Goal: Task Accomplishment & Management: Manage account settings

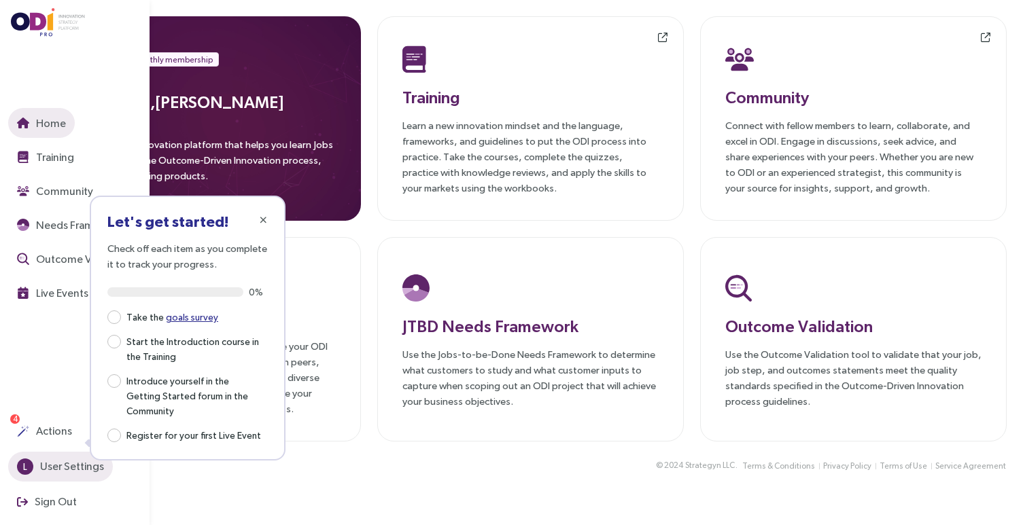
click at [60, 463] on span "User Settings" at bounding box center [70, 466] width 67 height 17
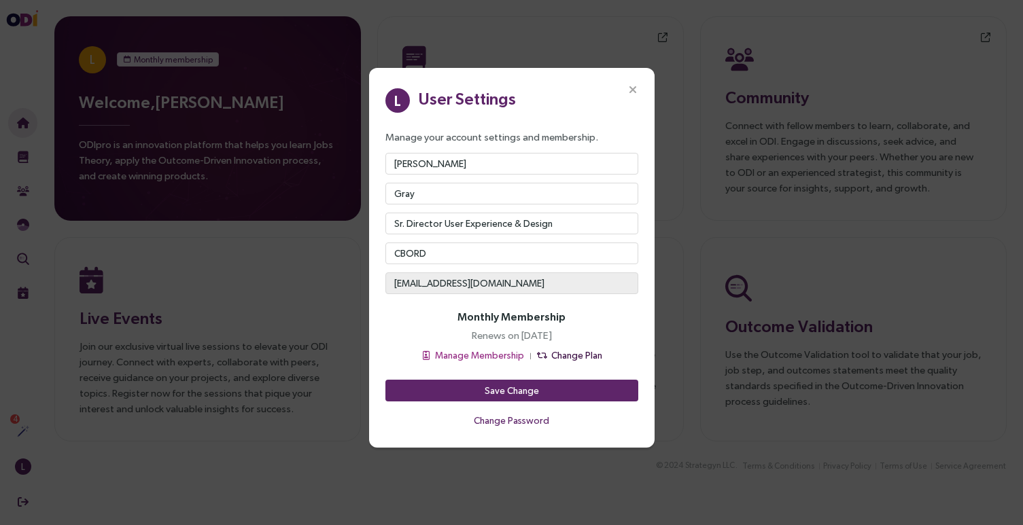
click at [565, 353] on span "Change Plan" at bounding box center [576, 355] width 51 height 15
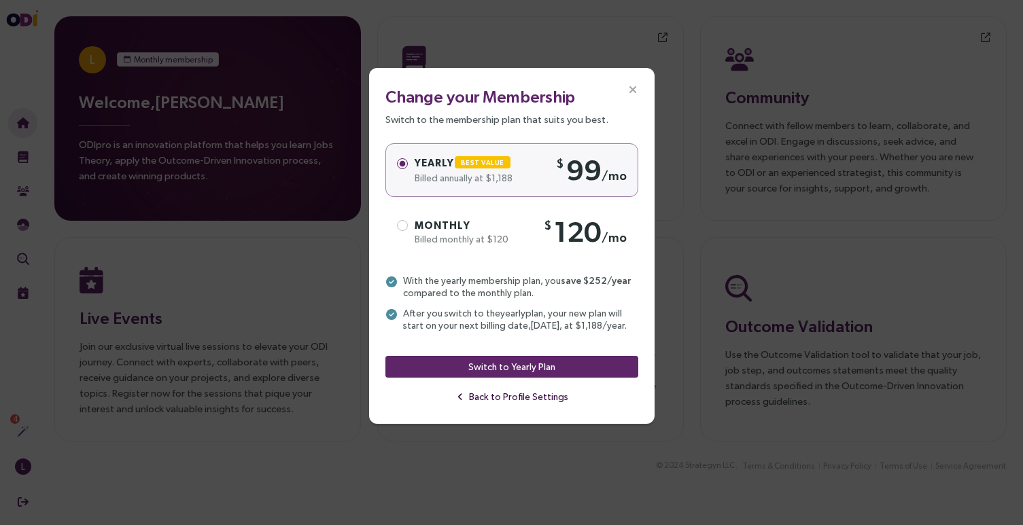
click at [483, 397] on span "Back to Profile Settings" at bounding box center [518, 396] width 99 height 15
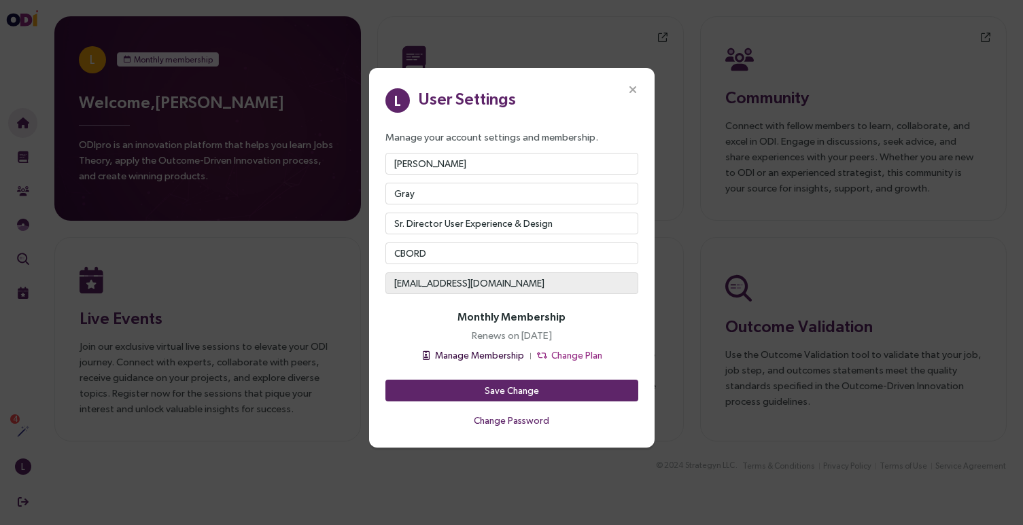
click at [461, 350] on span "Manage Membership" at bounding box center [479, 355] width 89 height 15
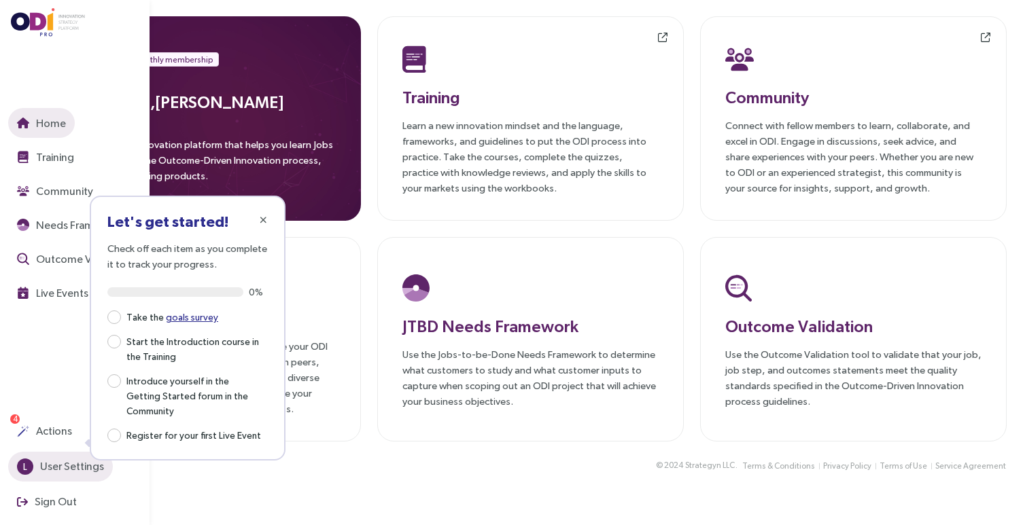
click at [46, 464] on span "User Settings" at bounding box center [70, 466] width 67 height 17
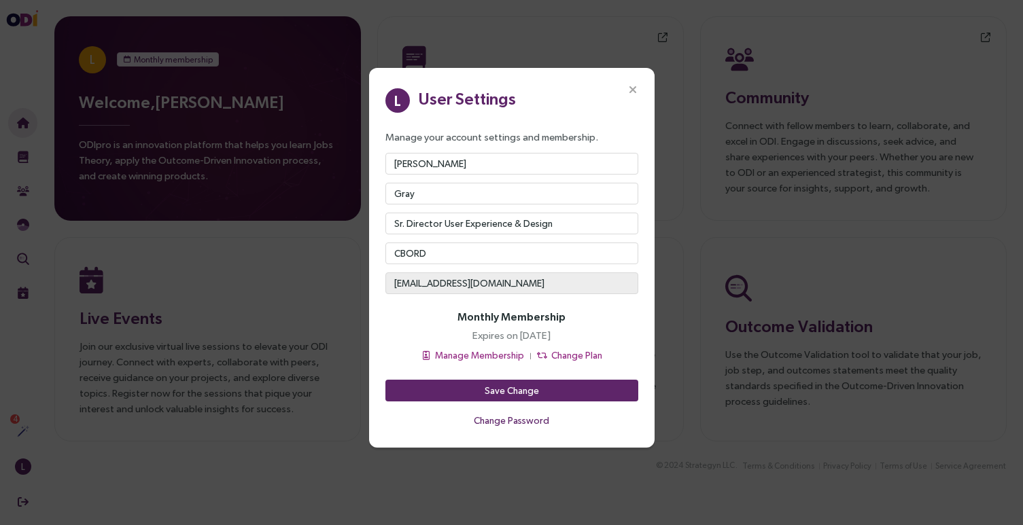
click at [472, 278] on span "[EMAIL_ADDRESS][DOMAIN_NAME]" at bounding box center [511, 283] width 253 height 11
drag, startPoint x: 471, startPoint y: 279, endPoint x: 399, endPoint y: 277, distance: 72.1
click at [402, 278] on span "[EMAIL_ADDRESS][DOMAIN_NAME]" at bounding box center [511, 283] width 253 height 11
click at [399, 278] on span "[EMAIL_ADDRESS][DOMAIN_NAME]" at bounding box center [511, 283] width 253 height 11
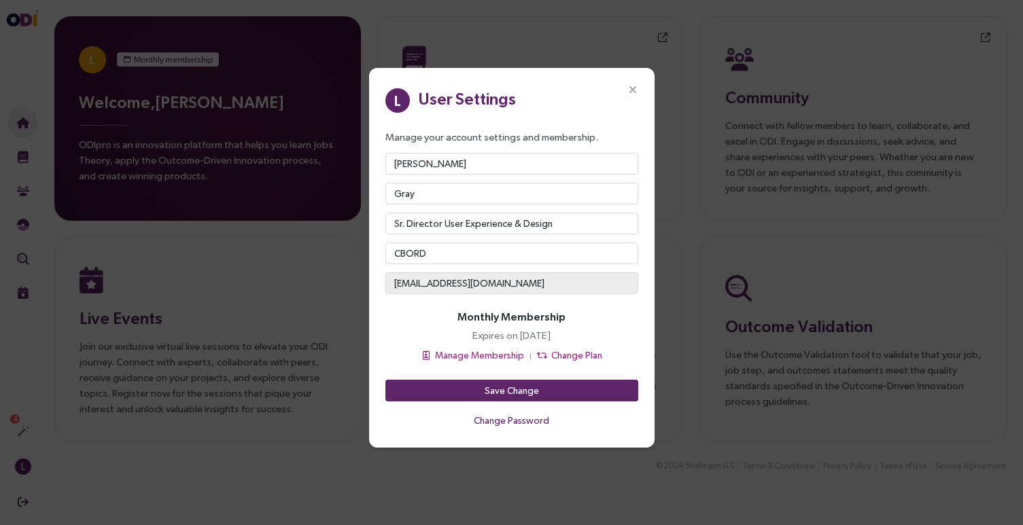
click at [399, 278] on span "[EMAIL_ADDRESS][DOMAIN_NAME]" at bounding box center [511, 283] width 253 height 11
click at [453, 285] on span "[EMAIL_ADDRESS][DOMAIN_NAME]" at bounding box center [511, 283] width 253 height 11
drag, startPoint x: 464, startPoint y: 283, endPoint x: 376, endPoint y: 278, distance: 88.5
click at [376, 278] on div "L User Settings Manage your account settings and membership. Laurie Gray Sr. Di…" at bounding box center [511, 258] width 285 height 380
